Goal: Task Accomplishment & Management: Use online tool/utility

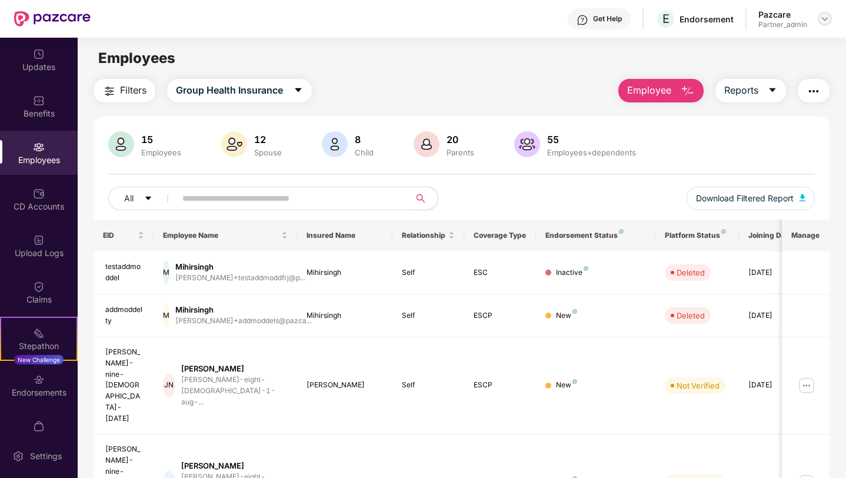
click at [824, 21] on img at bounding box center [824, 18] width 9 height 9
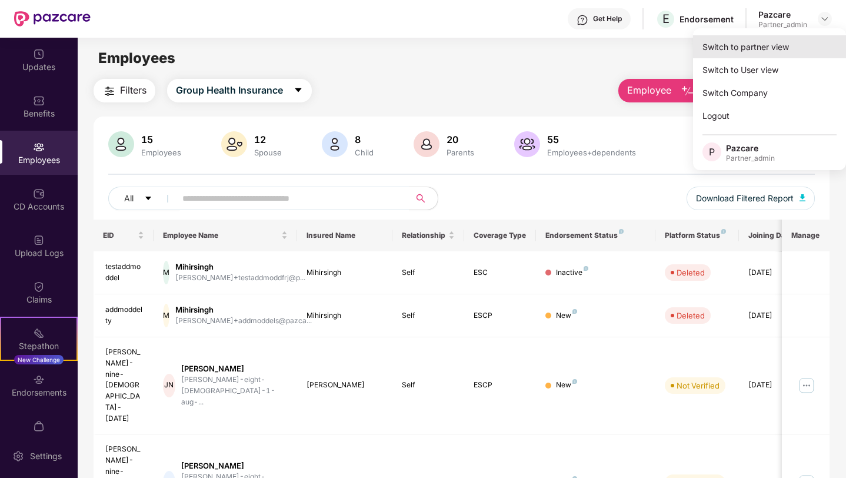
click at [743, 53] on div "Switch to partner view" at bounding box center [769, 46] width 153 height 23
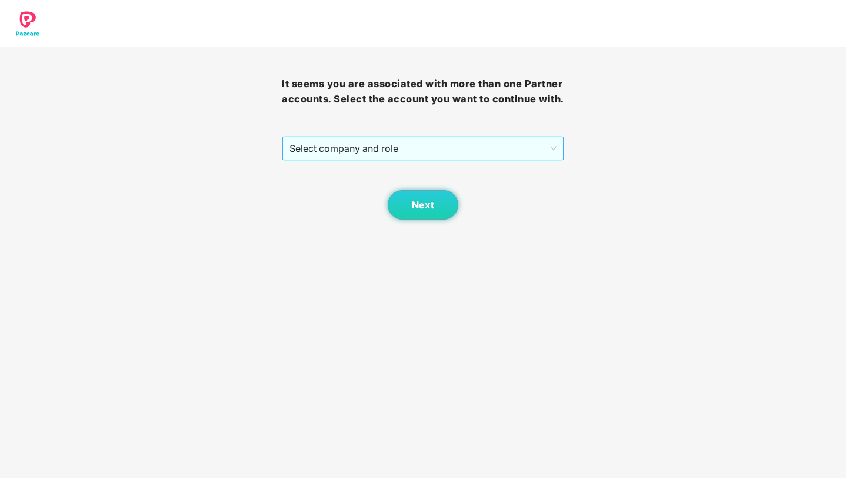
click at [424, 159] on span "Select company and role" at bounding box center [423, 148] width 267 height 22
click at [409, 219] on button "Next" at bounding box center [423, 204] width 71 height 29
click at [421, 159] on span "Select company and role" at bounding box center [423, 148] width 267 height 22
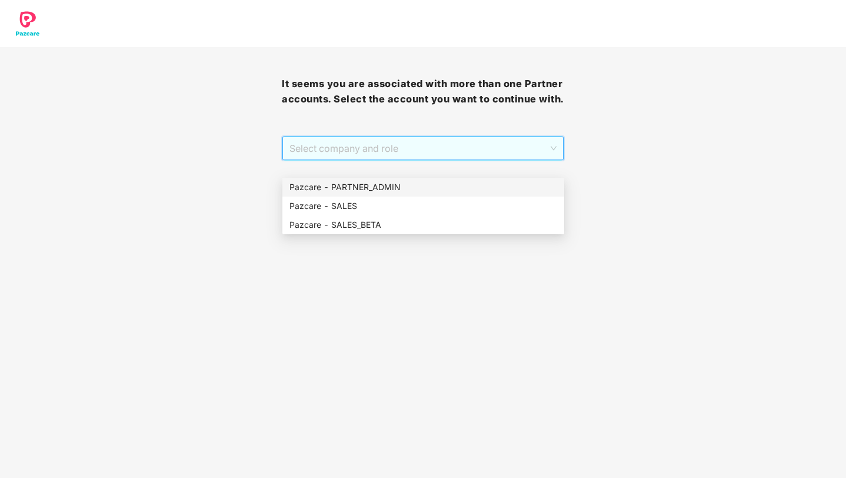
click at [388, 188] on div "Pazcare - PARTNER_ADMIN" at bounding box center [424, 187] width 268 height 13
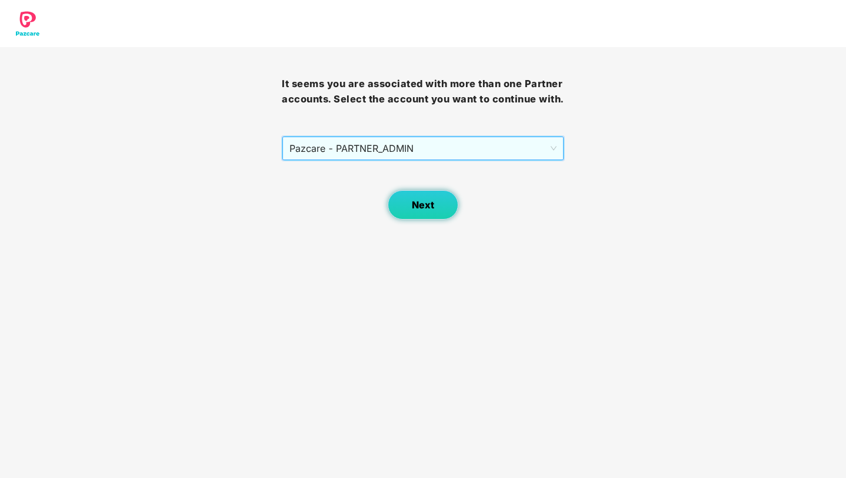
click at [429, 211] on span "Next" at bounding box center [423, 204] width 22 height 11
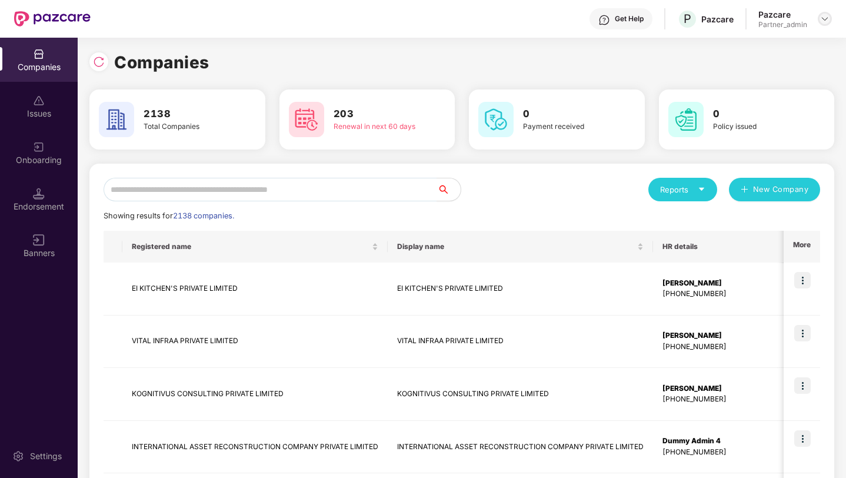
click at [821, 19] on img at bounding box center [824, 18] width 9 height 9
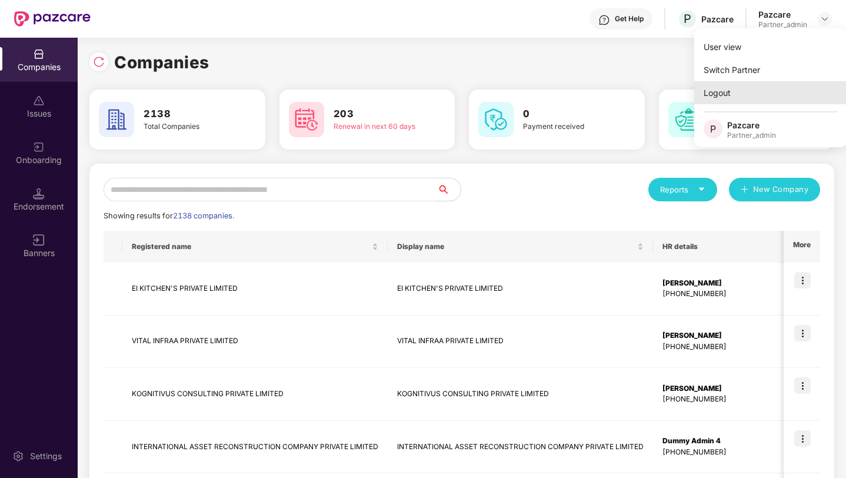
click at [726, 91] on div "Logout" at bounding box center [770, 92] width 153 height 23
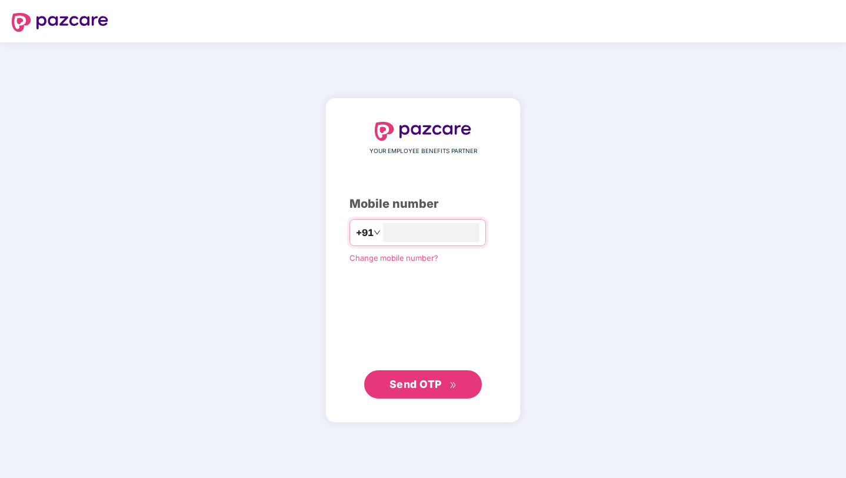
click at [434, 192] on div "YOUR EMPLOYEE BENEFITS PARTNER Mobile number +91 Change mobile number? Send OTP" at bounding box center [423, 260] width 147 height 277
click at [400, 228] on input "number" at bounding box center [431, 232] width 97 height 19
paste input "**********"
type input "**********"
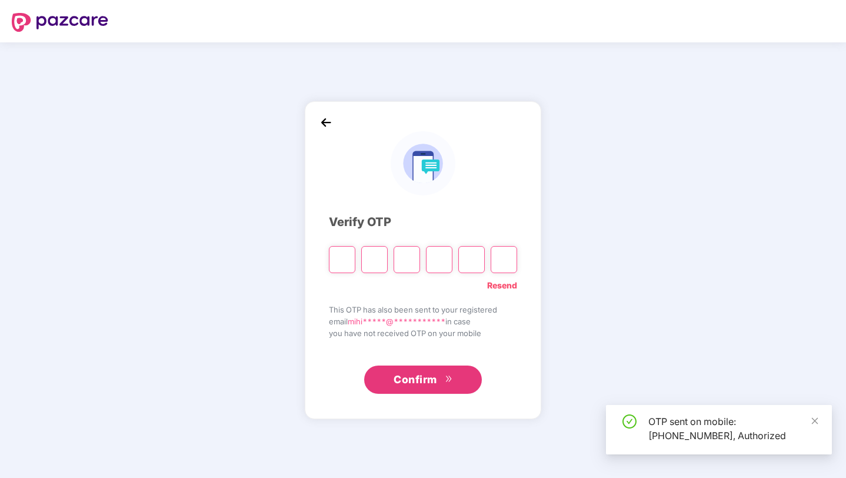
type input "*"
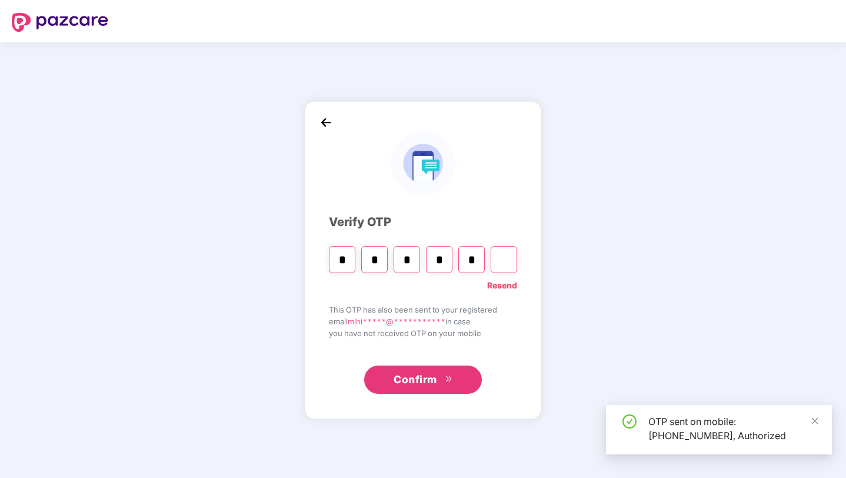
type input "*"
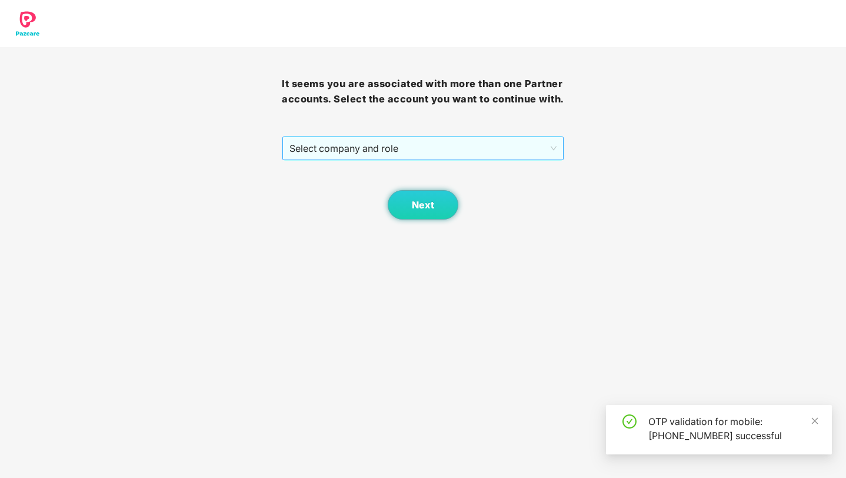
click at [434, 158] on span "Select company and role" at bounding box center [423, 148] width 267 height 22
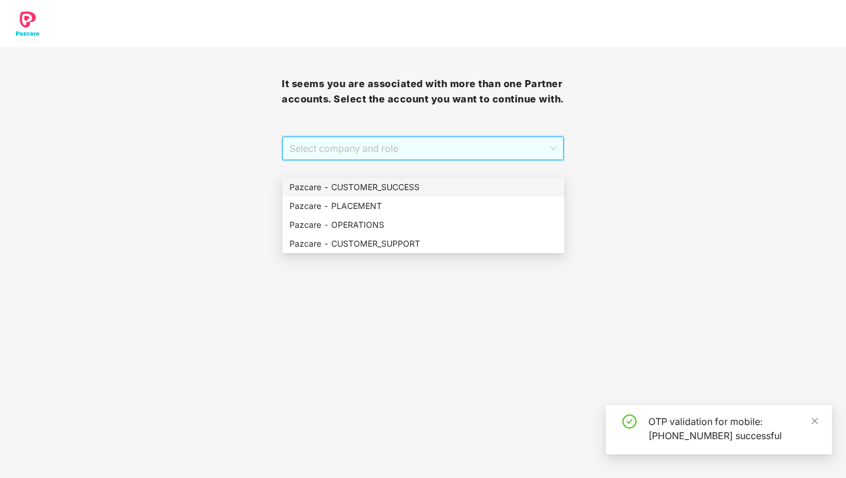
click at [398, 184] on div "Pazcare - CUSTOMER_SUCCESS" at bounding box center [424, 187] width 268 height 13
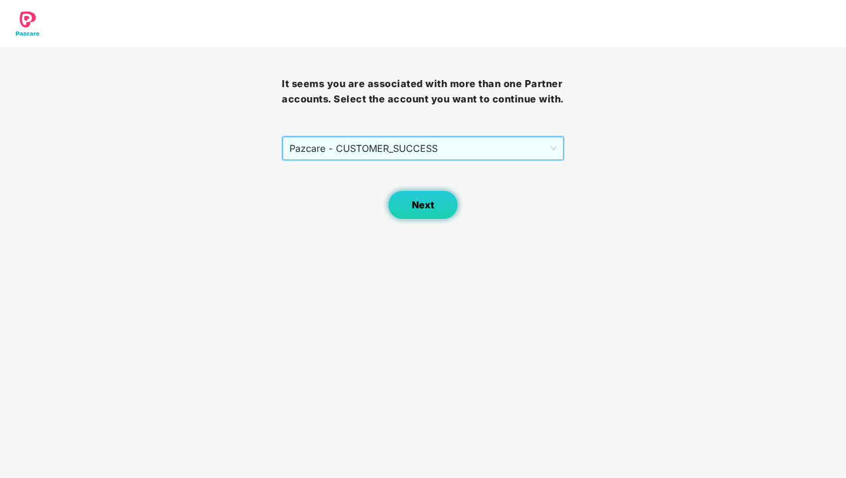
click at [416, 211] on span "Next" at bounding box center [423, 204] width 22 height 11
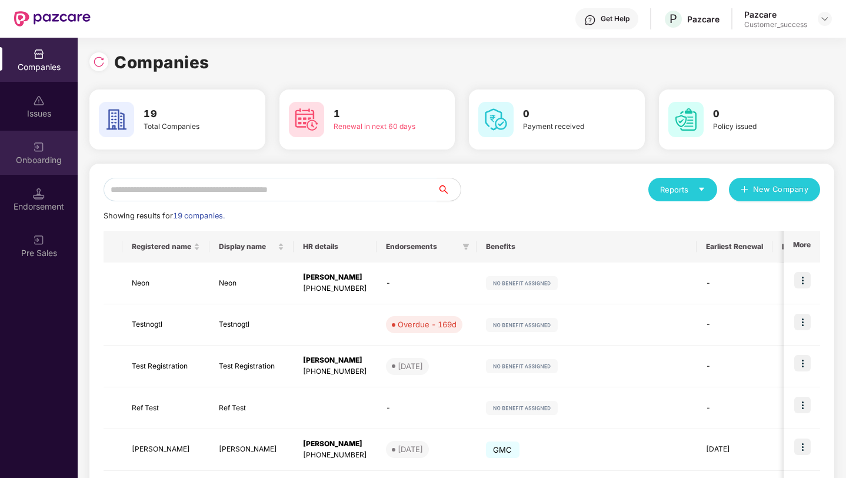
click at [47, 158] on div "Onboarding" at bounding box center [39, 160] width 78 height 12
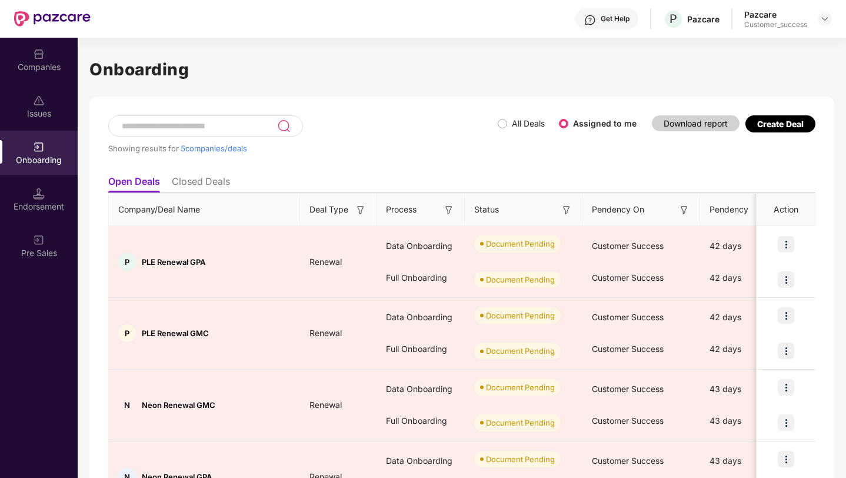
click at [781, 125] on div "Create Deal" at bounding box center [780, 124] width 46 height 10
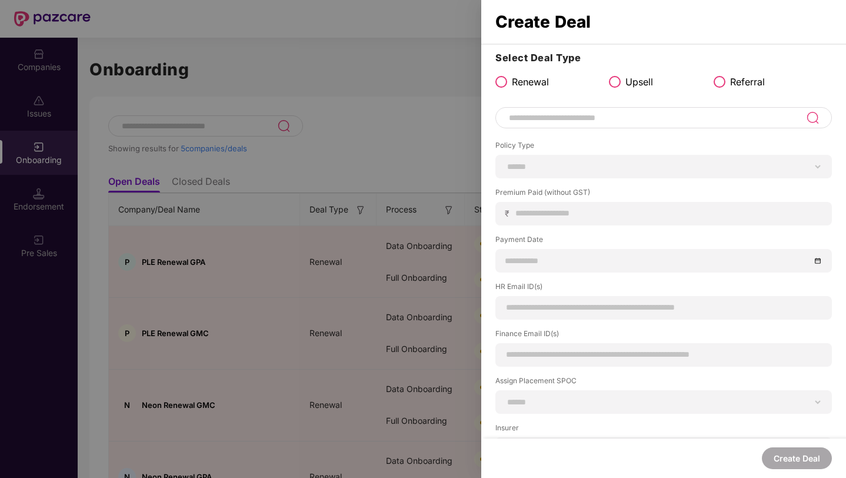
click at [720, 77] on span at bounding box center [720, 82] width 12 height 12
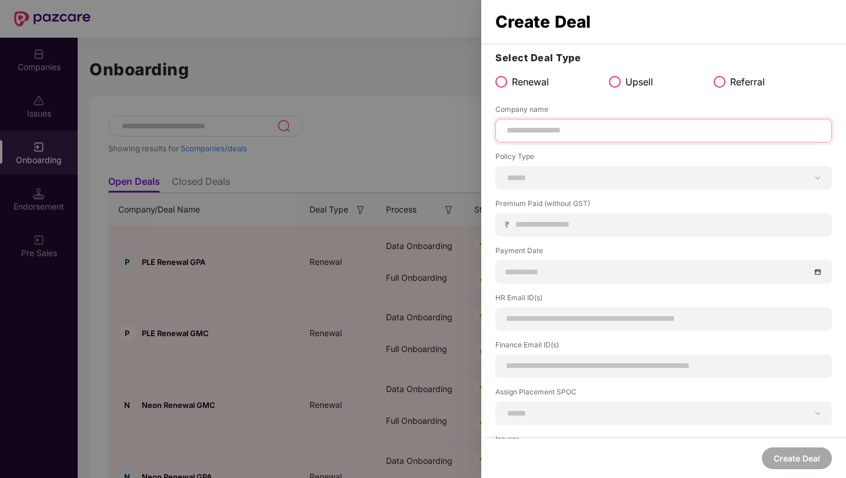
click at [566, 130] on input at bounding box center [663, 130] width 317 height 12
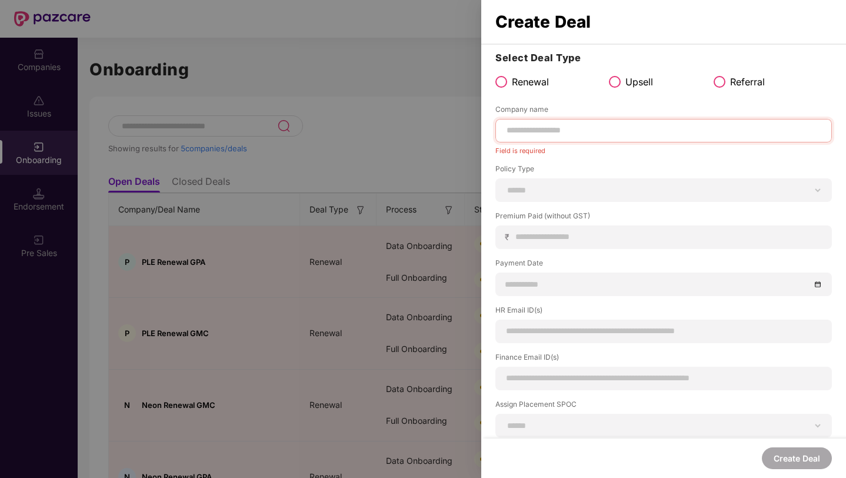
click at [383, 102] on div at bounding box center [423, 239] width 846 height 478
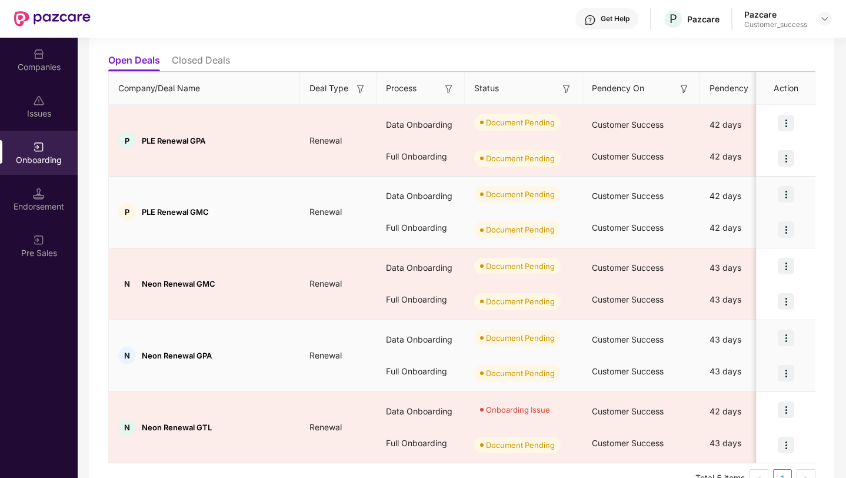
scroll to position [150, 0]
